Goal: Task Accomplishment & Management: Complete application form

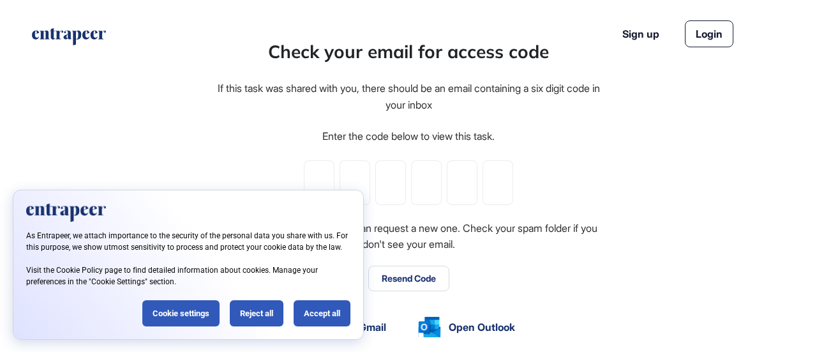
click at [328, 312] on div "Accept all" at bounding box center [322, 313] width 57 height 26
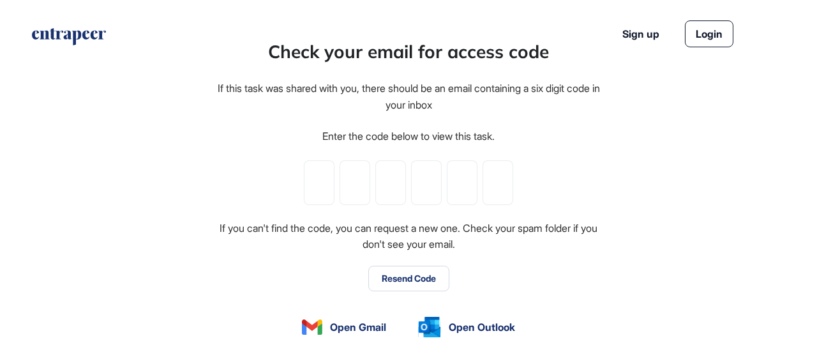
click at [407, 271] on button "Resend Code" at bounding box center [408, 278] width 81 height 26
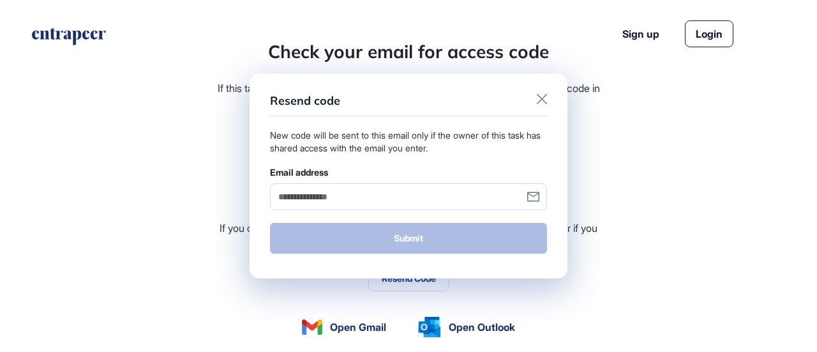
scroll to position [0, 0]
click at [380, 199] on input "Email address" at bounding box center [408, 196] width 277 height 26
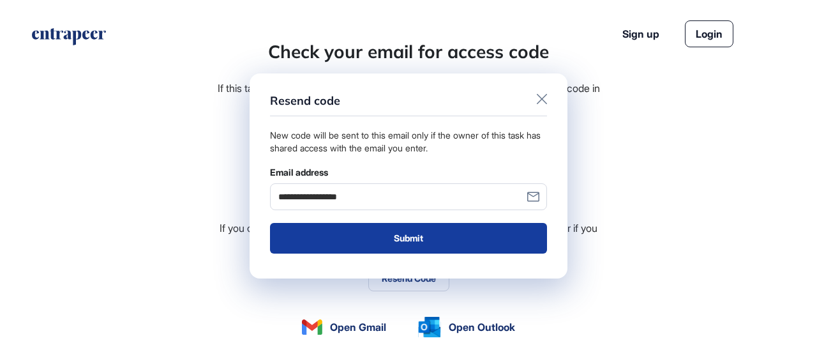
type input "**********"
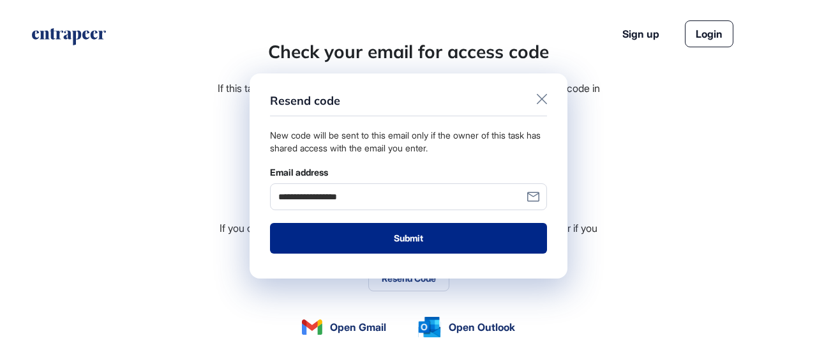
click at [430, 239] on button "Submit" at bounding box center [408, 238] width 277 height 31
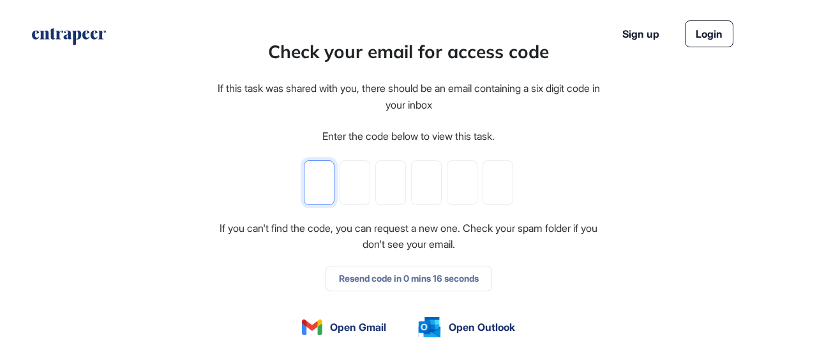
click at [322, 182] on input "tel" at bounding box center [319, 182] width 31 height 45
type input "*"
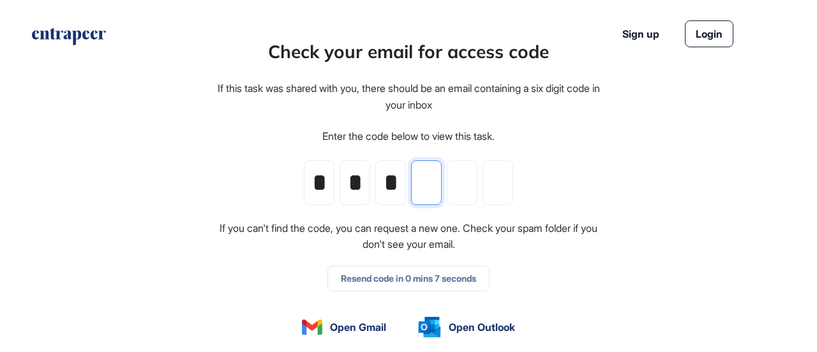
click at [428, 186] on input "tel" at bounding box center [426, 182] width 31 height 45
type input "*"
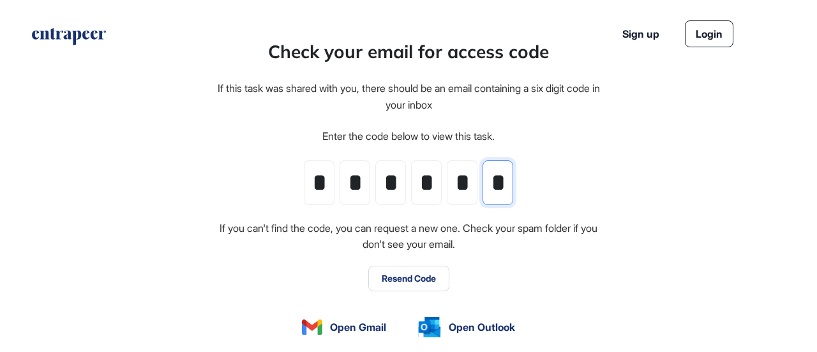
type input "*"
click at [425, 276] on button "Resend Code" at bounding box center [408, 278] width 81 height 26
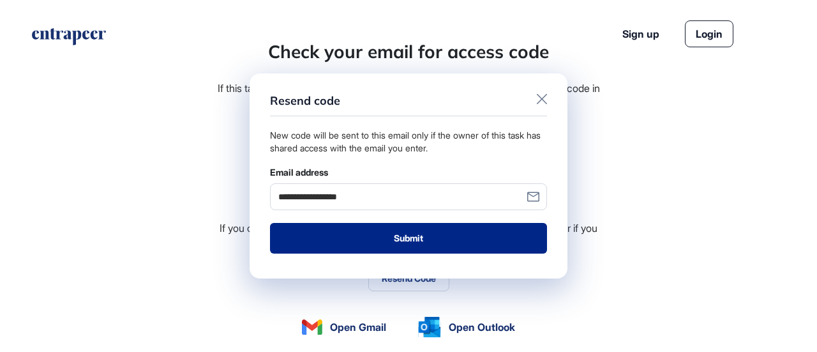
click at [445, 235] on button "Submit" at bounding box center [408, 238] width 277 height 31
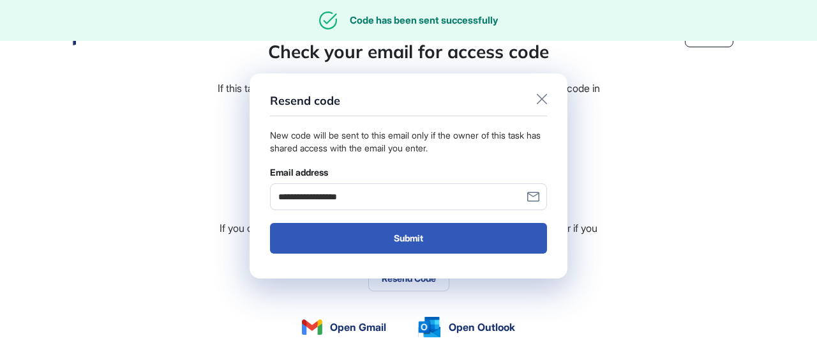
click at [540, 99] on icon at bounding box center [542, 99] width 10 height 10
